Goal: Transaction & Acquisition: Purchase product/service

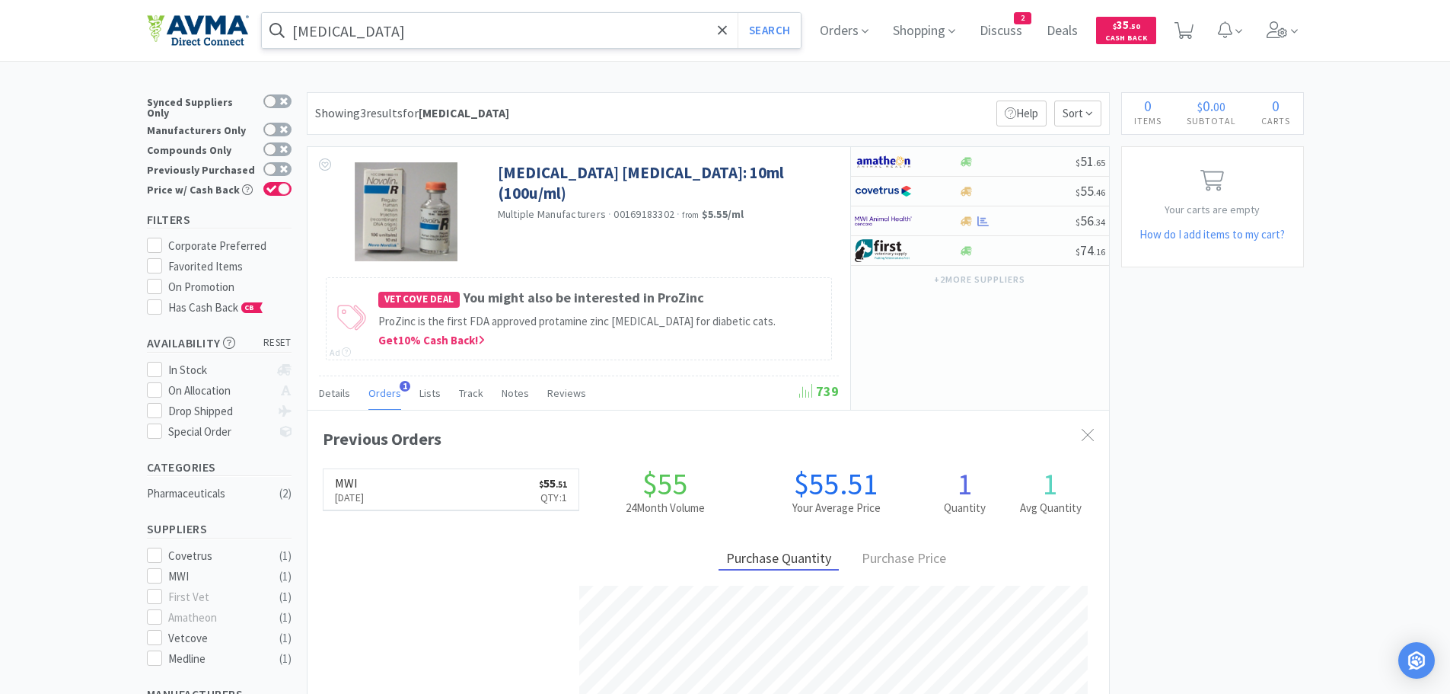
click at [416, 39] on input "[MEDICAL_DATA]" at bounding box center [532, 30] width 540 height 35
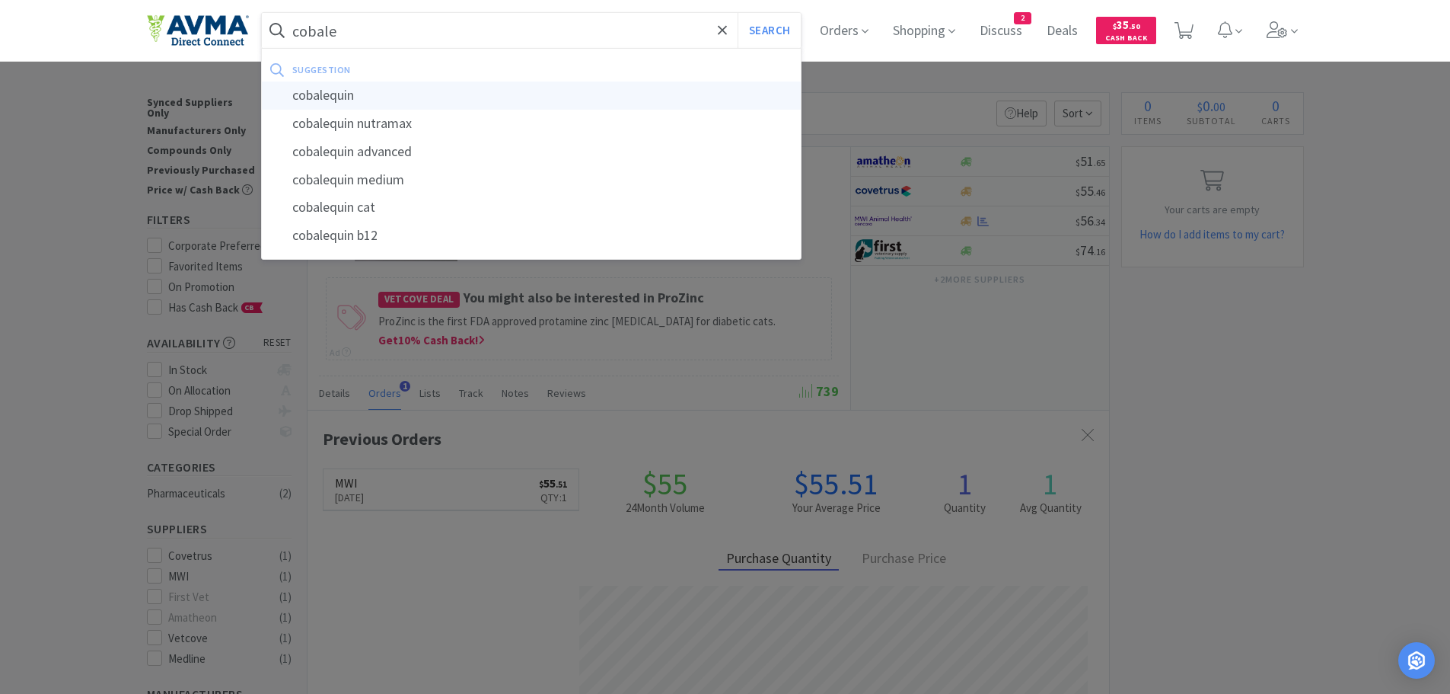
click at [363, 93] on div "cobalequin" at bounding box center [532, 95] width 540 height 28
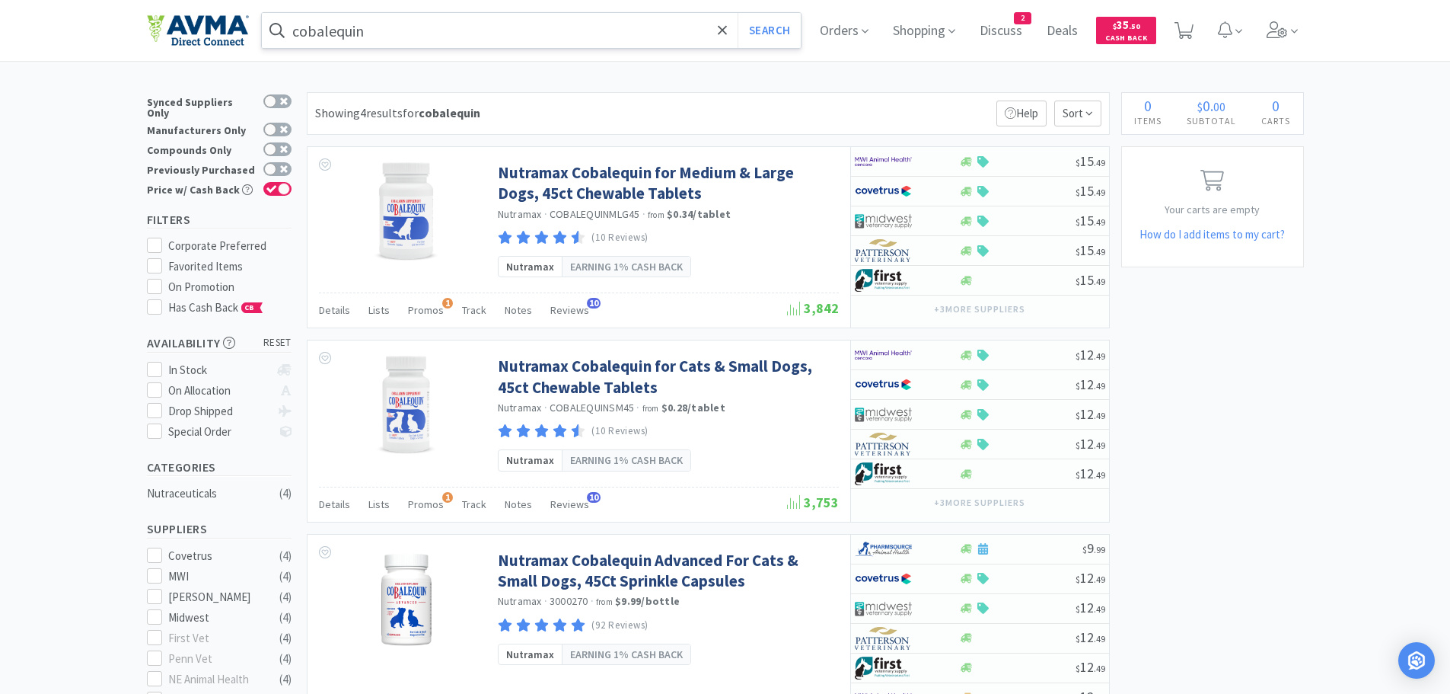
click at [397, 28] on input "cobalequin" at bounding box center [532, 30] width 540 height 35
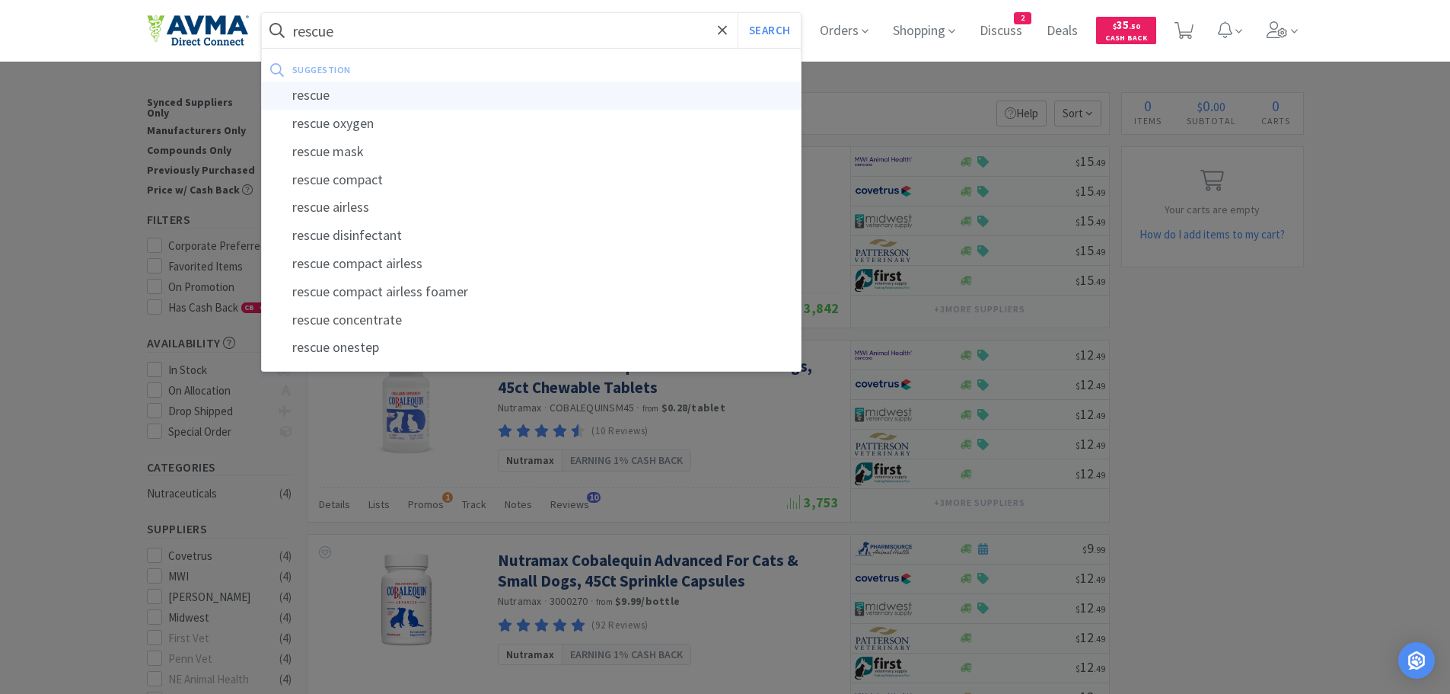
type input "rescue"
click at [343, 90] on div "rescue" at bounding box center [532, 95] width 540 height 28
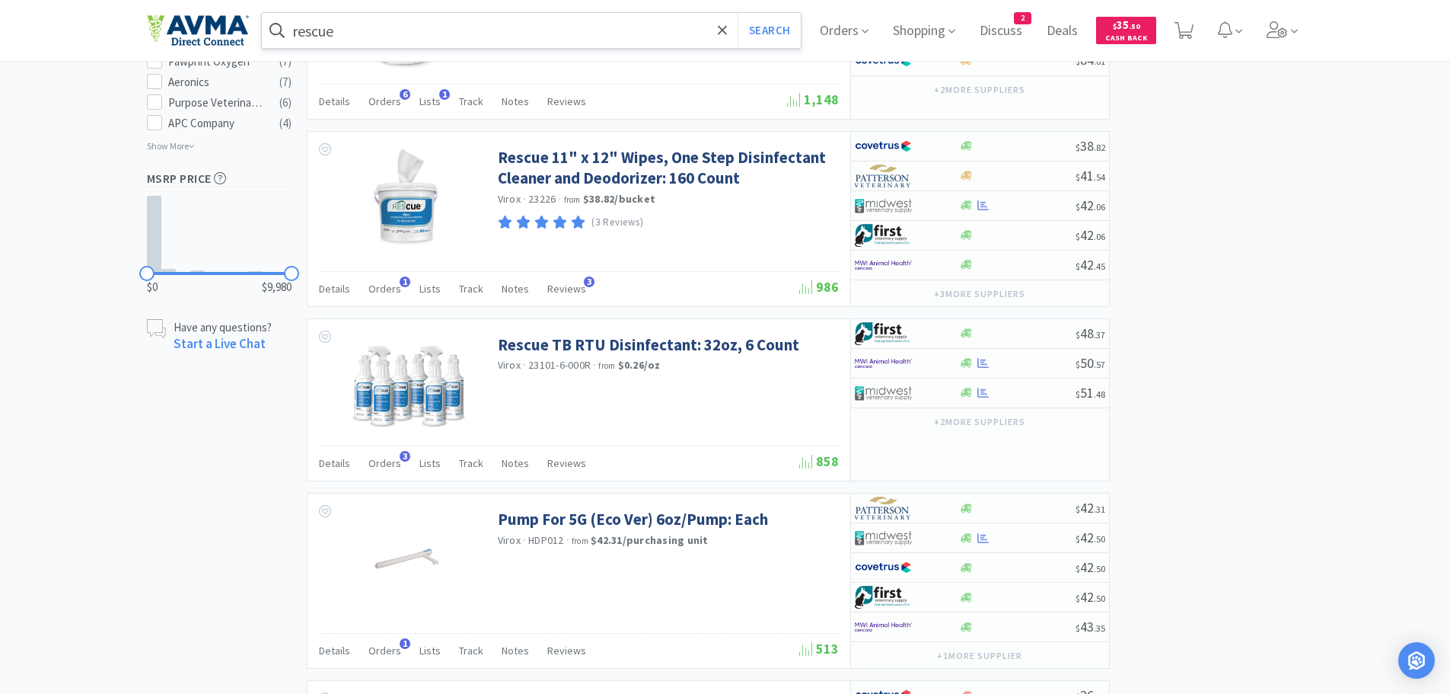
scroll to position [1070, 0]
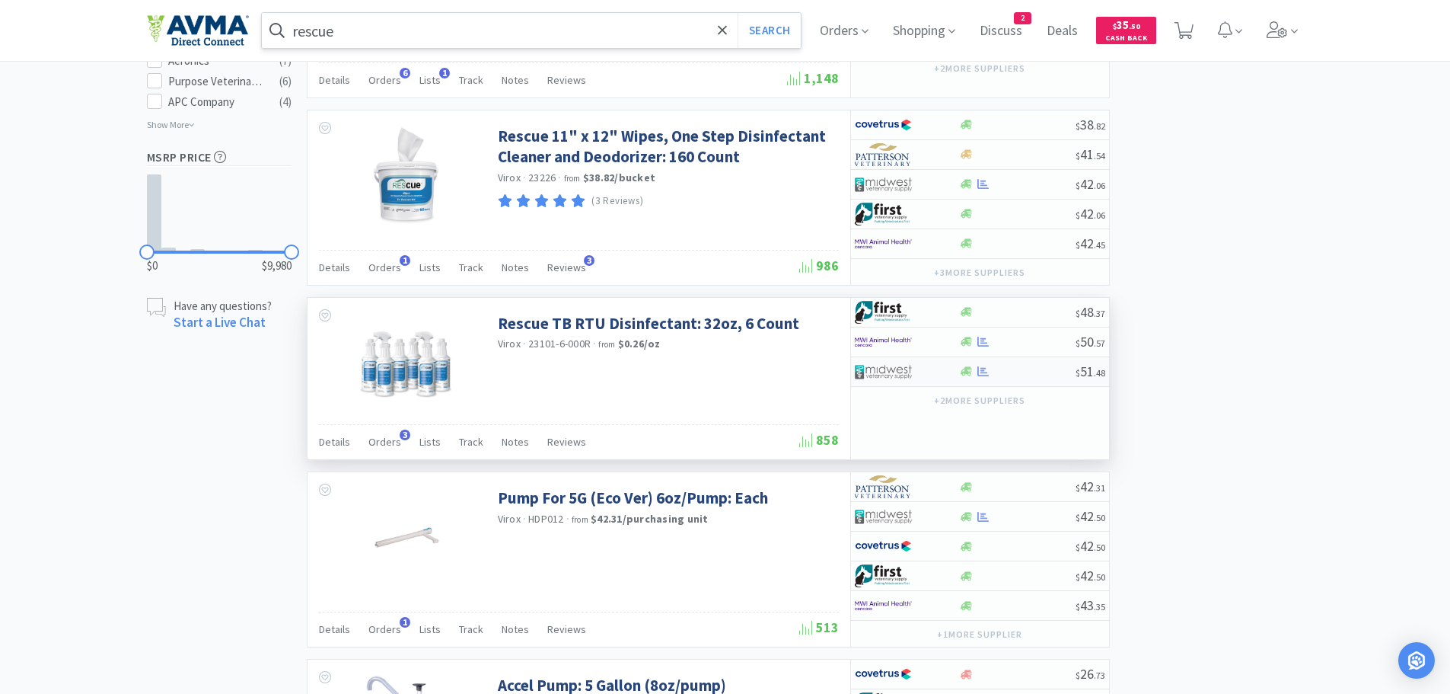
click at [1018, 367] on div at bounding box center [1017, 370] width 116 height 11
select select "1"
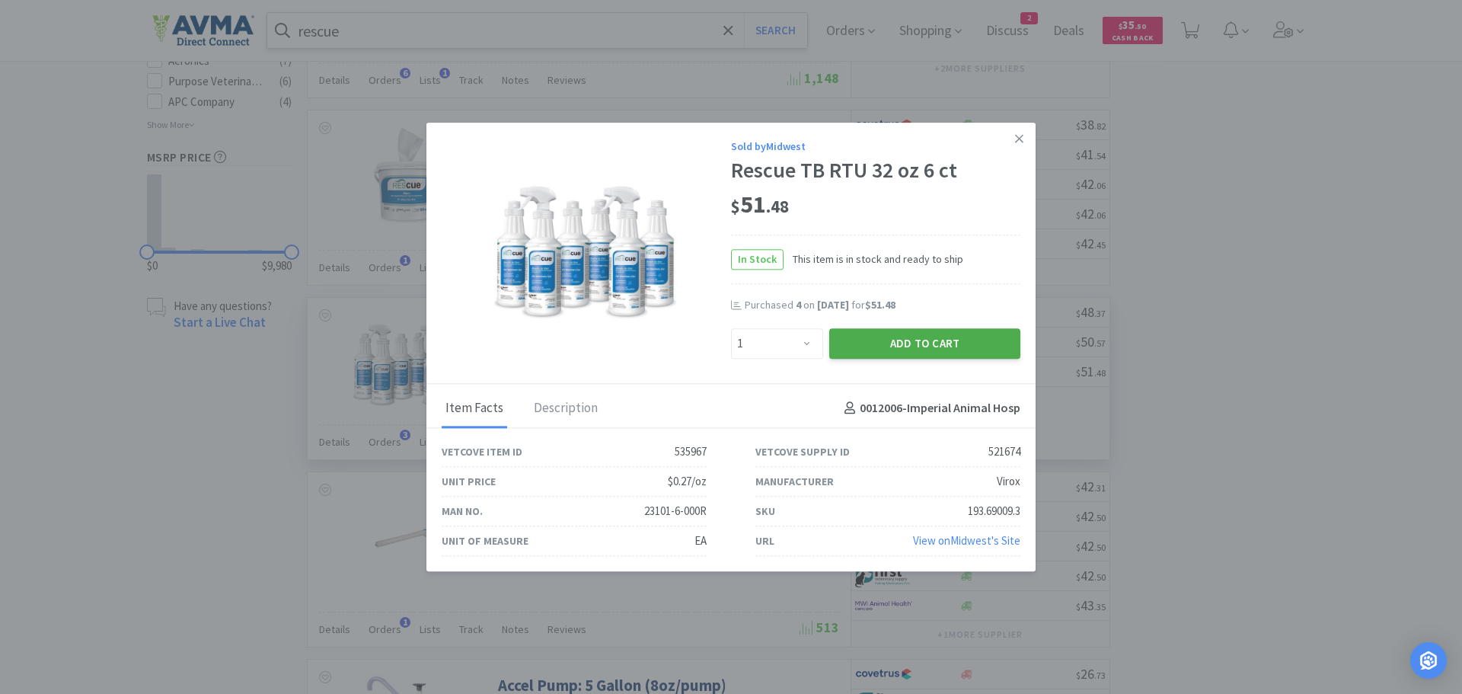
click at [879, 339] on button "Add to Cart" at bounding box center [924, 343] width 191 height 30
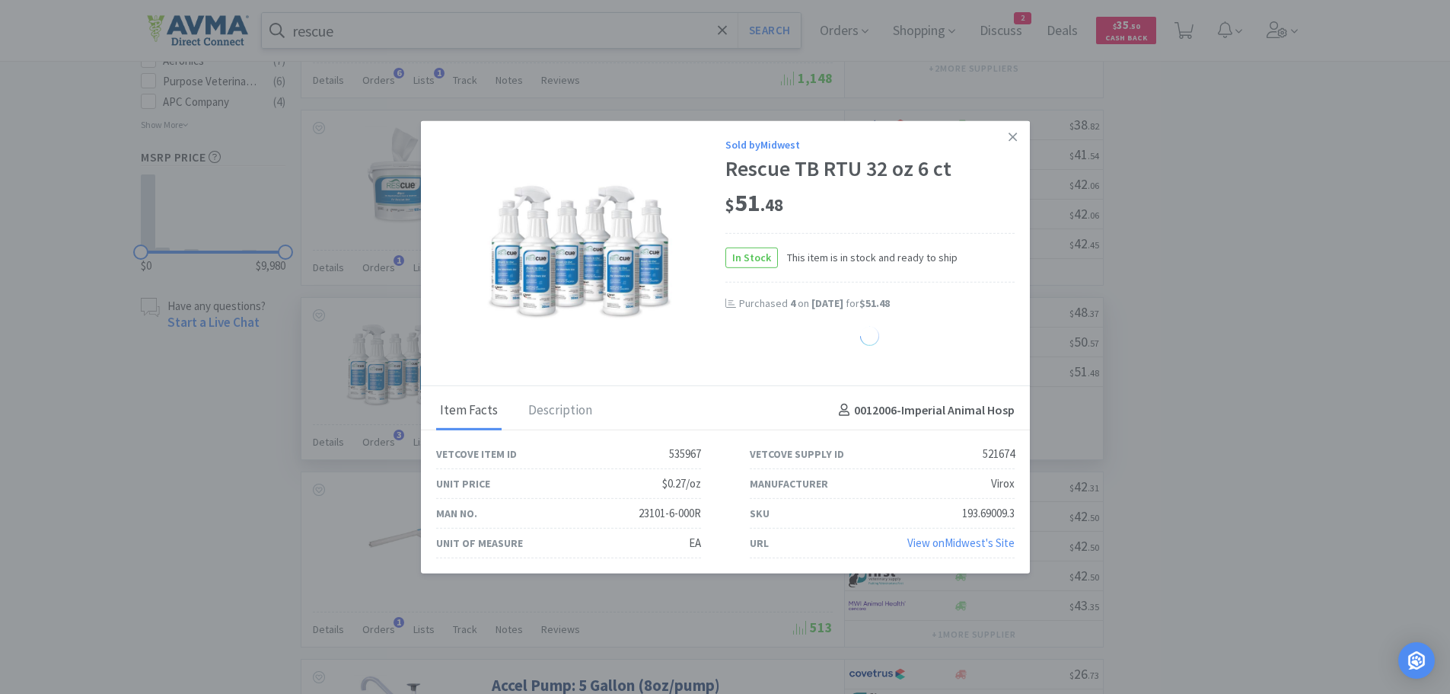
select select "1"
